Goal: Find specific page/section: Find specific page/section

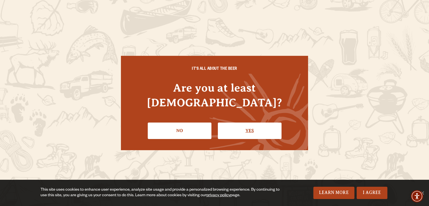
click at [254, 123] on link "Yes" at bounding box center [250, 131] width 64 height 16
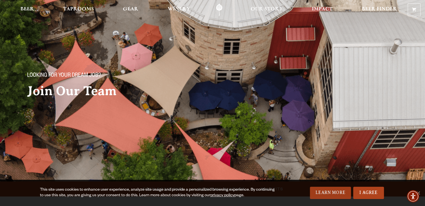
click at [327, 195] on link "Learn More" at bounding box center [330, 193] width 41 height 12
click at [366, 191] on link "I Agree" at bounding box center [368, 193] width 31 height 12
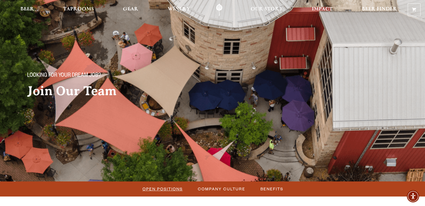
click at [165, 190] on span "Open Positions" at bounding box center [162, 189] width 40 height 8
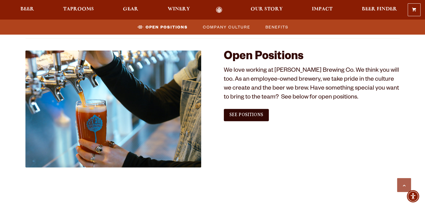
scroll to position [284, 0]
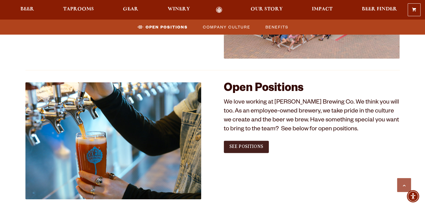
click at [233, 149] on span "See Positions" at bounding box center [246, 146] width 34 height 5
